Goal: Transaction & Acquisition: Purchase product/service

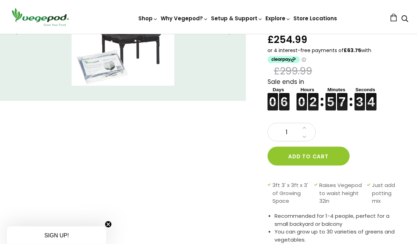
scroll to position [102, 0]
click at [339, 158] on button "Add to cart" at bounding box center [309, 155] width 82 height 19
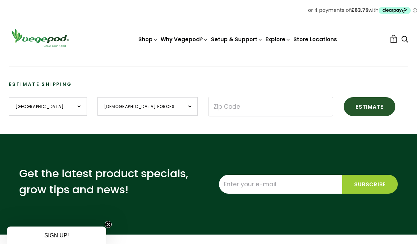
scroll to position [226, 0]
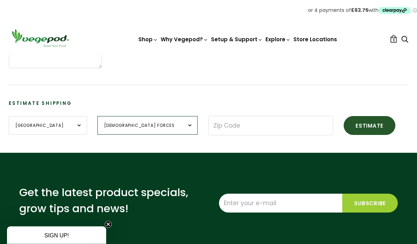
click at [148, 127] on select "[DEMOGRAPHIC_DATA] Forces [GEOGRAPHIC_DATA] [GEOGRAPHIC_DATA] [GEOGRAPHIC_DATA]…" at bounding box center [148, 125] width 100 height 19
select select "[GEOGRAPHIC_DATA]"
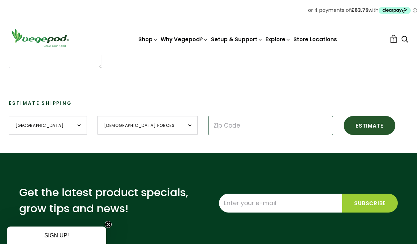
click at [208, 129] on input "Zip Code" at bounding box center [270, 126] width 125 height 20
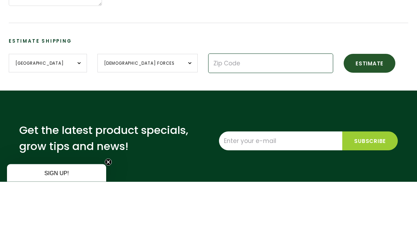
type input "PE7 3GB"
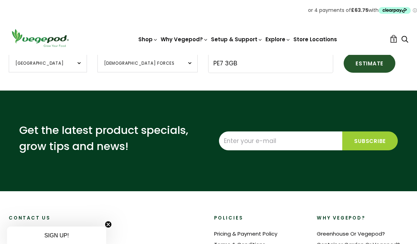
click at [344, 64] on button "Estimate" at bounding box center [370, 63] width 52 height 19
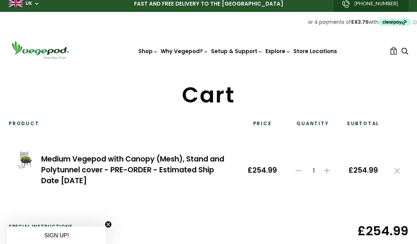
scroll to position [0, 0]
